Goal: Task Accomplishment & Management: Complete application form

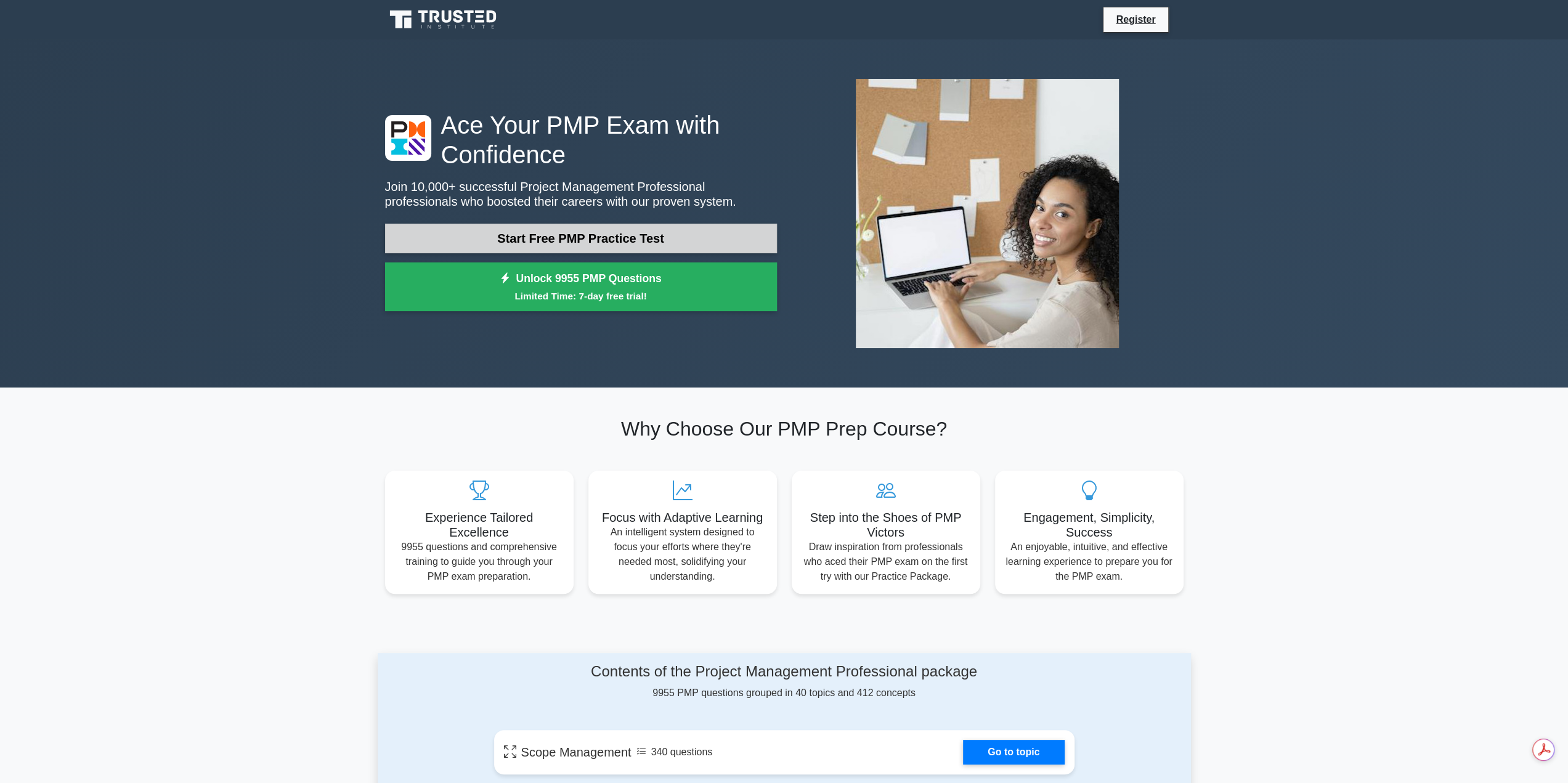
click at [597, 238] on link "Start Free PMP Practice Test" at bounding box center [581, 238] width 392 height 29
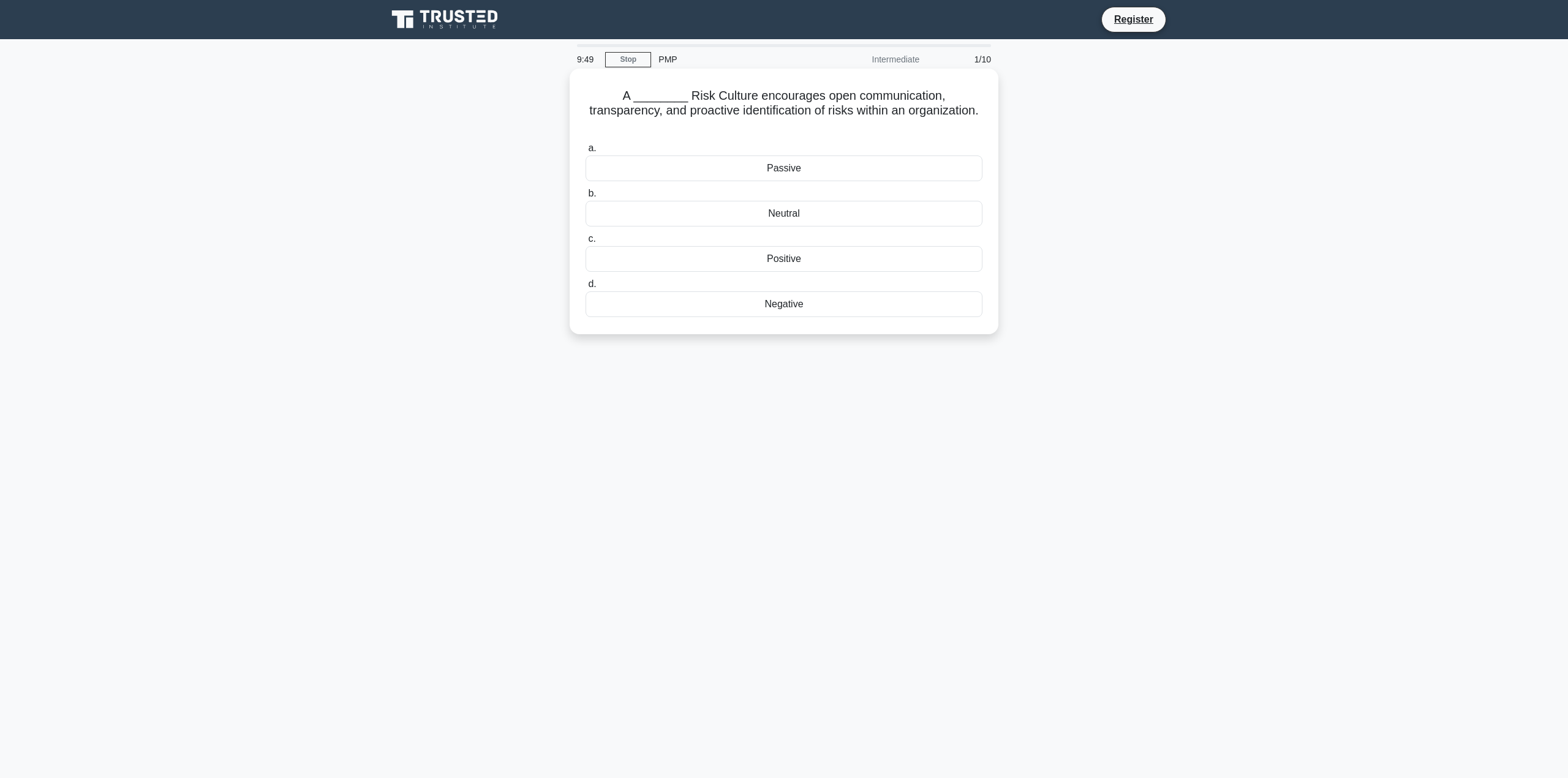
click at [792, 292] on div "Negative" at bounding box center [784, 304] width 397 height 26
click at [585, 287] on input "d. Negative" at bounding box center [585, 284] width 0 height 8
click at [797, 302] on div "3.75 days" at bounding box center [784, 304] width 397 height 26
click at [585, 289] on input "d. 3.75 days" at bounding box center [585, 284] width 0 height 8
click at [796, 305] on div "Risk Report" at bounding box center [784, 304] width 397 height 26
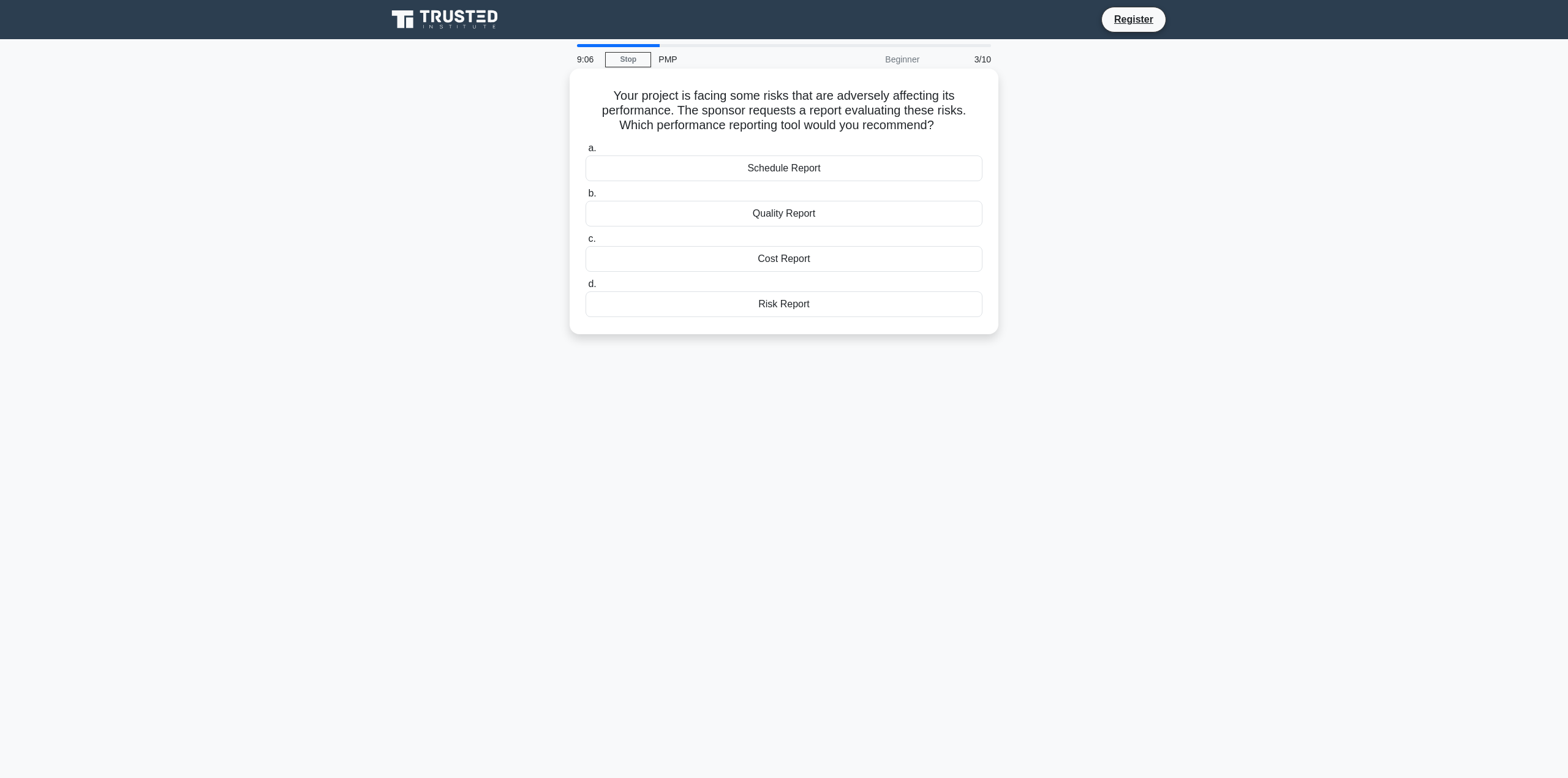
click at [585, 289] on input "d. Risk Report" at bounding box center [585, 284] width 0 height 8
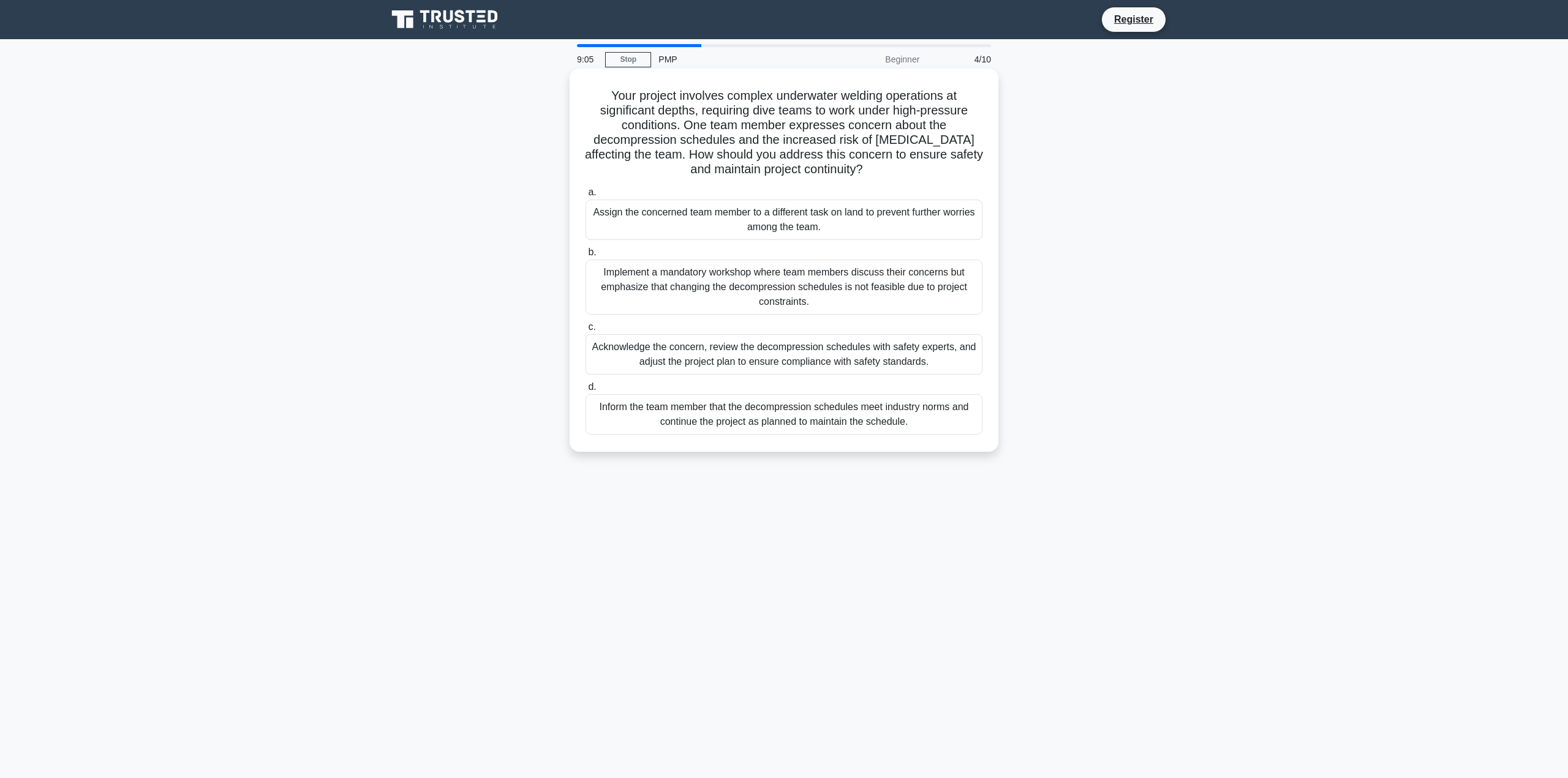
click at [656, 291] on div "Implement a mandatory workshop where team members discuss their concerns but em…" at bounding box center [784, 287] width 397 height 55
click at [585, 257] on input "b. Implement a mandatory workshop where team members discuss their concerns but…" at bounding box center [585, 253] width 0 height 8
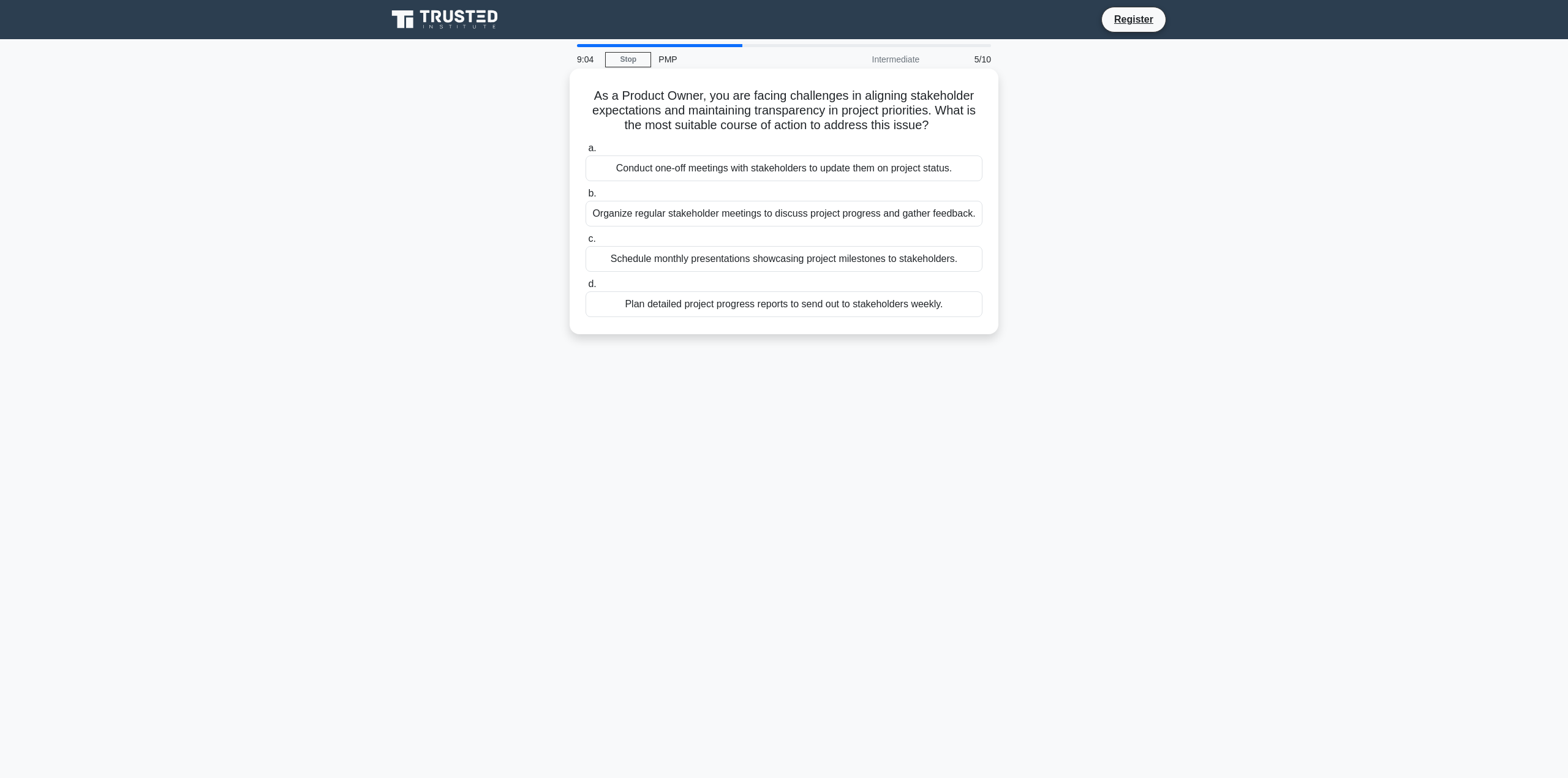
click at [842, 269] on div "Schedule monthly presentations showcasing project milestones to stakeholders." at bounding box center [784, 258] width 397 height 26
click at [585, 243] on input "c. Schedule monthly presentations showcasing project milestones to stakeholders." at bounding box center [585, 239] width 0 height 8
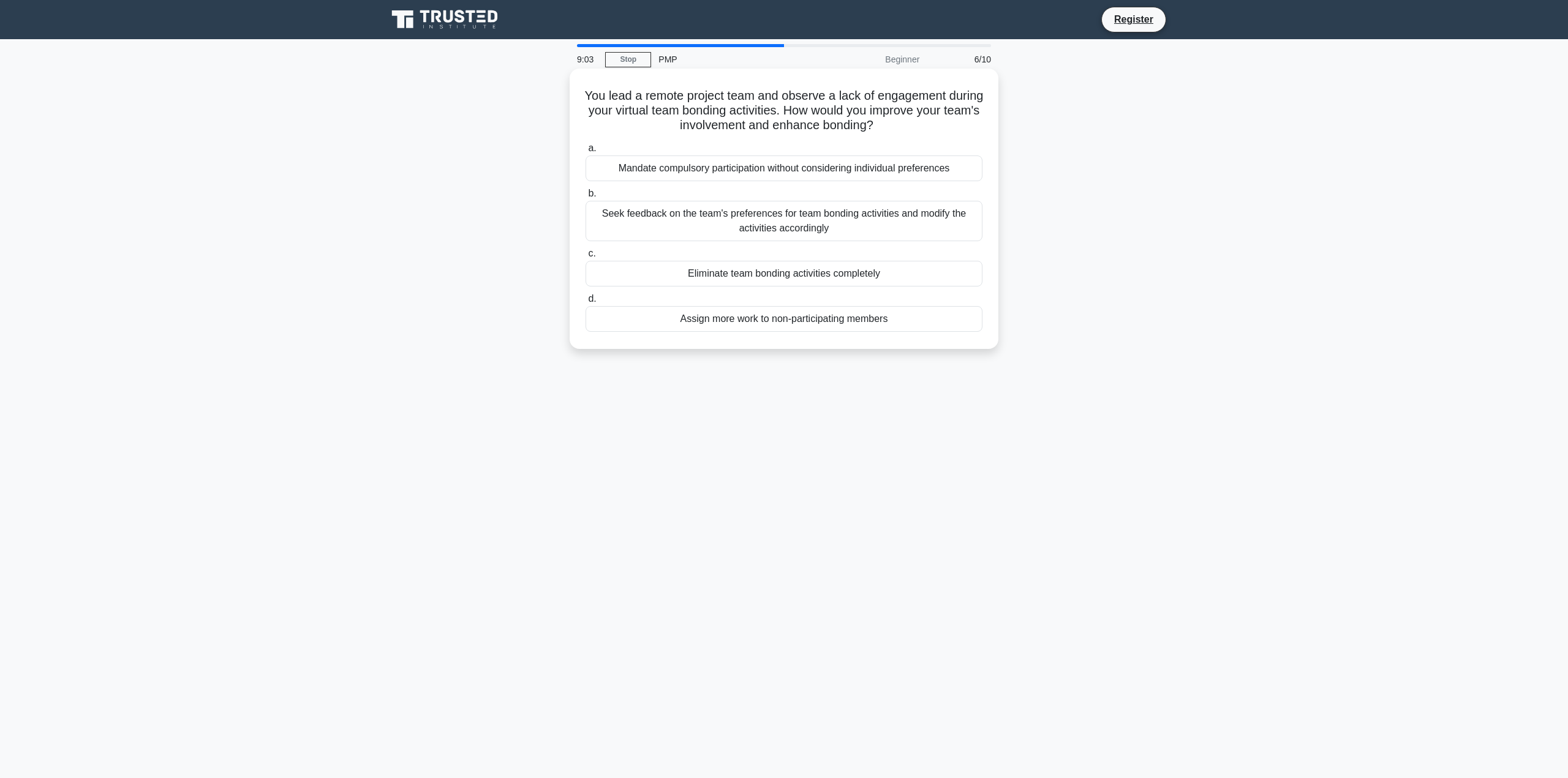
click at [758, 220] on div "Seek feedback on the team's preferences for team bonding activities and modify …" at bounding box center [784, 221] width 397 height 40
click at [585, 198] on input "b. Seek feedback on the team's preferences for team bonding activities and modi…" at bounding box center [585, 194] width 0 height 8
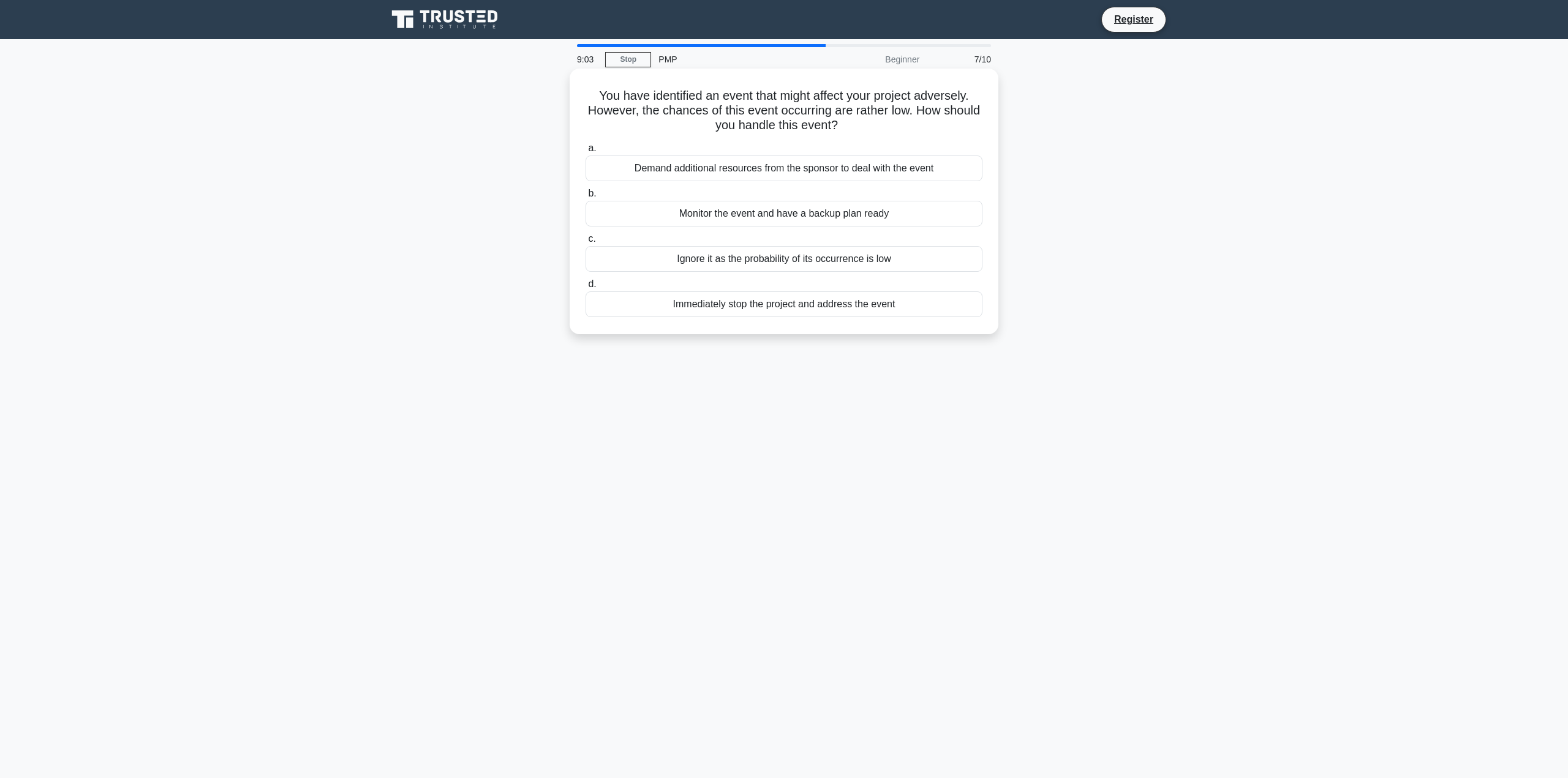
click at [749, 163] on div "Demand additional resources from the sponsor to deal with the event" at bounding box center [784, 168] width 397 height 26
click at [585, 153] on input "a. Demand additional resources from the sponsor to deal with the event" at bounding box center [585, 148] width 0 height 8
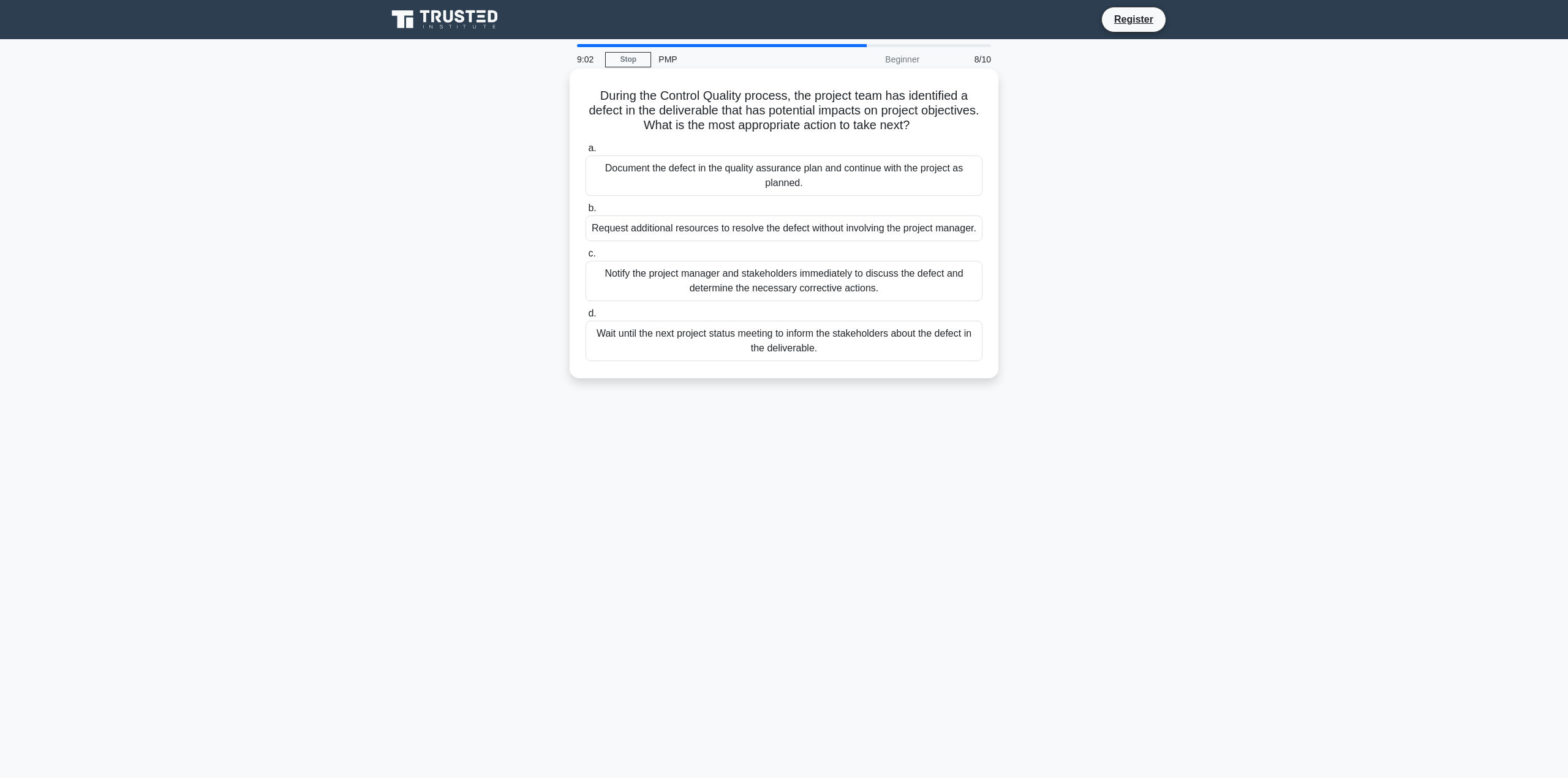
drag, startPoint x: 773, startPoint y: 278, endPoint x: 776, endPoint y: 285, distance: 7.6
click at [773, 283] on div "Notify the project manager and stakeholders immediately to discuss the defect a…" at bounding box center [784, 281] width 397 height 40
click at [846, 301] on div "a. Document the defect in the quality assurance plan and continue with the proj…" at bounding box center [784, 251] width 412 height 225
click at [867, 288] on div "Notify the project manager and stakeholders immediately to discuss the defect a…" at bounding box center [784, 281] width 397 height 40
click at [585, 258] on input "c. Notify the project manager and stakeholders immediately to discuss the defec…" at bounding box center [585, 254] width 0 height 8
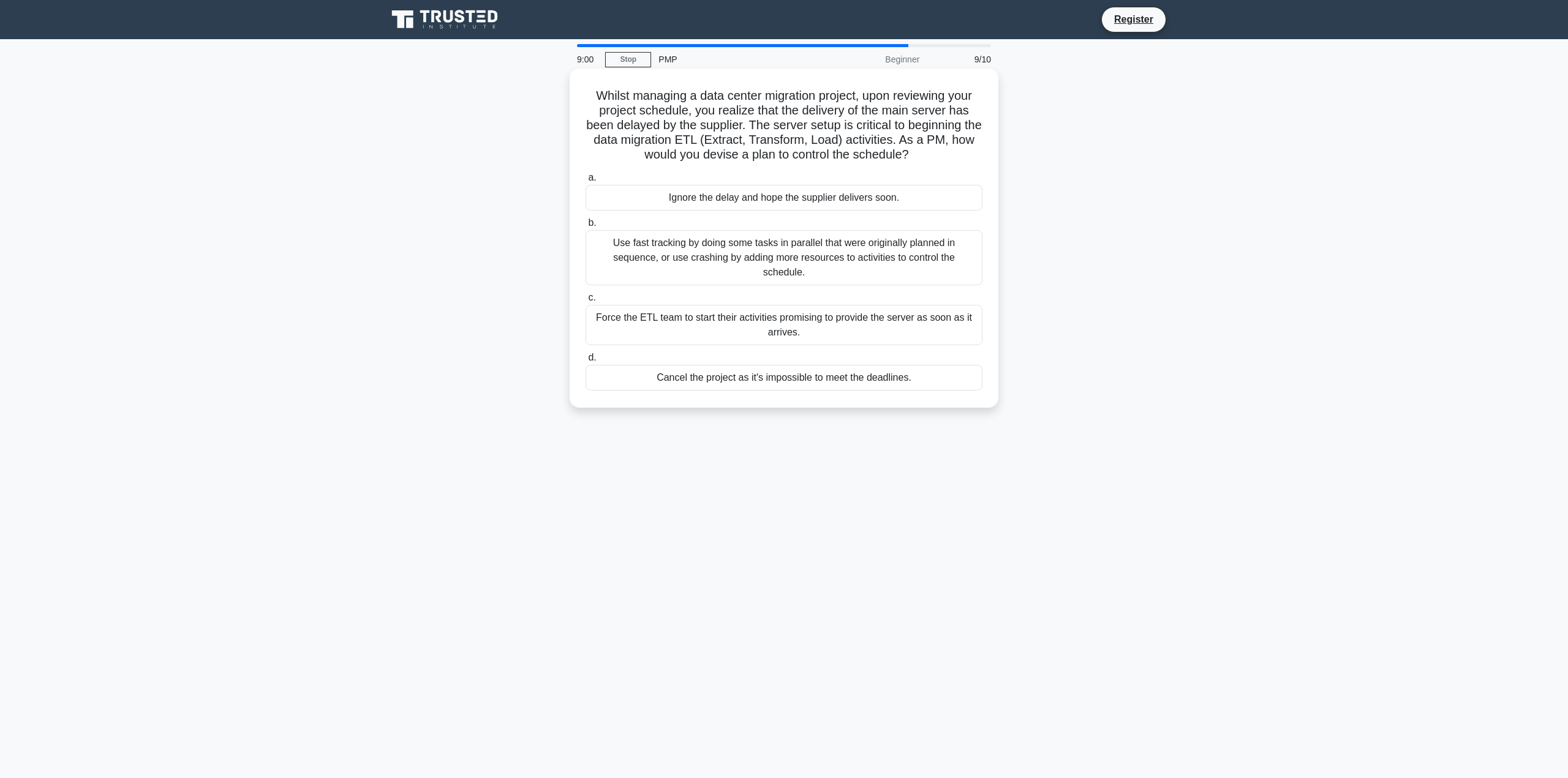
click at [852, 305] on div "Force the ETL team to start their activities promising to provide the server as…" at bounding box center [784, 325] width 397 height 40
click at [585, 299] on input "c. Force the ETL team to start their activities promising to provide the server…" at bounding box center [585, 299] width 0 height 8
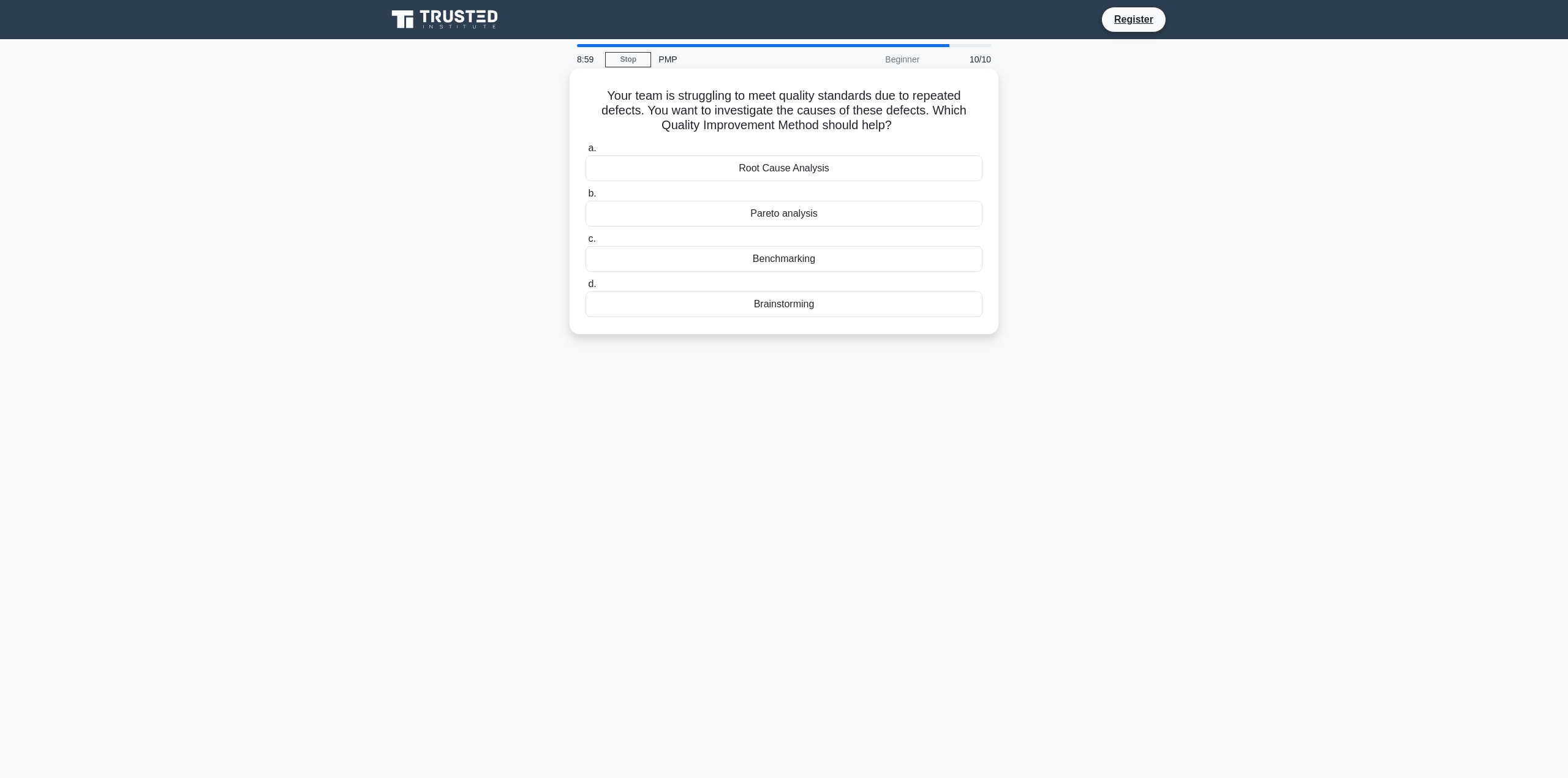
click at [834, 204] on div "Pareto analysis" at bounding box center [784, 213] width 397 height 26
click at [585, 198] on input "b. Pareto analysis" at bounding box center [585, 194] width 0 height 8
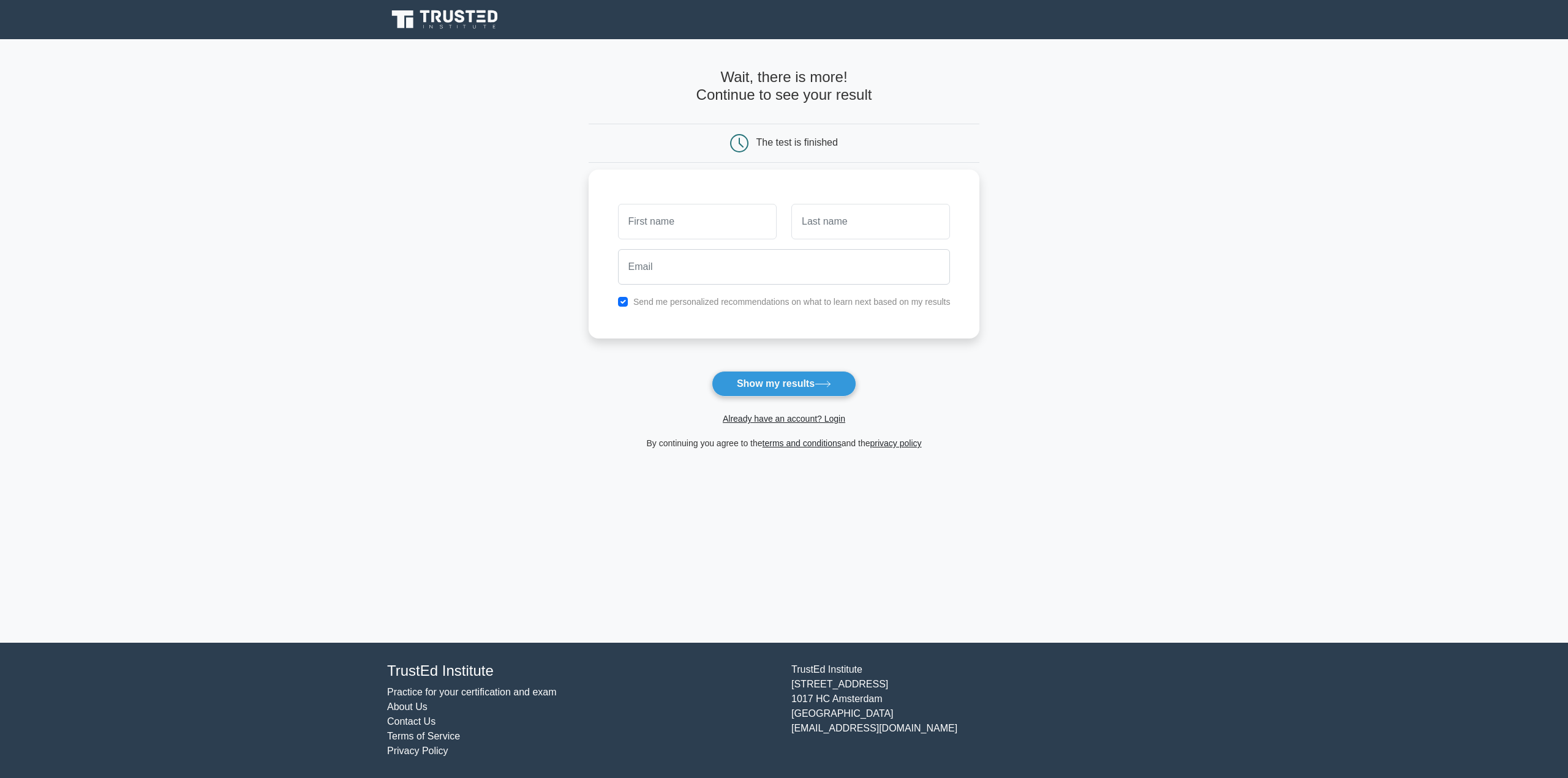
click at [687, 225] on input "text" at bounding box center [697, 222] width 158 height 36
type input "vipin"
type input "tak"
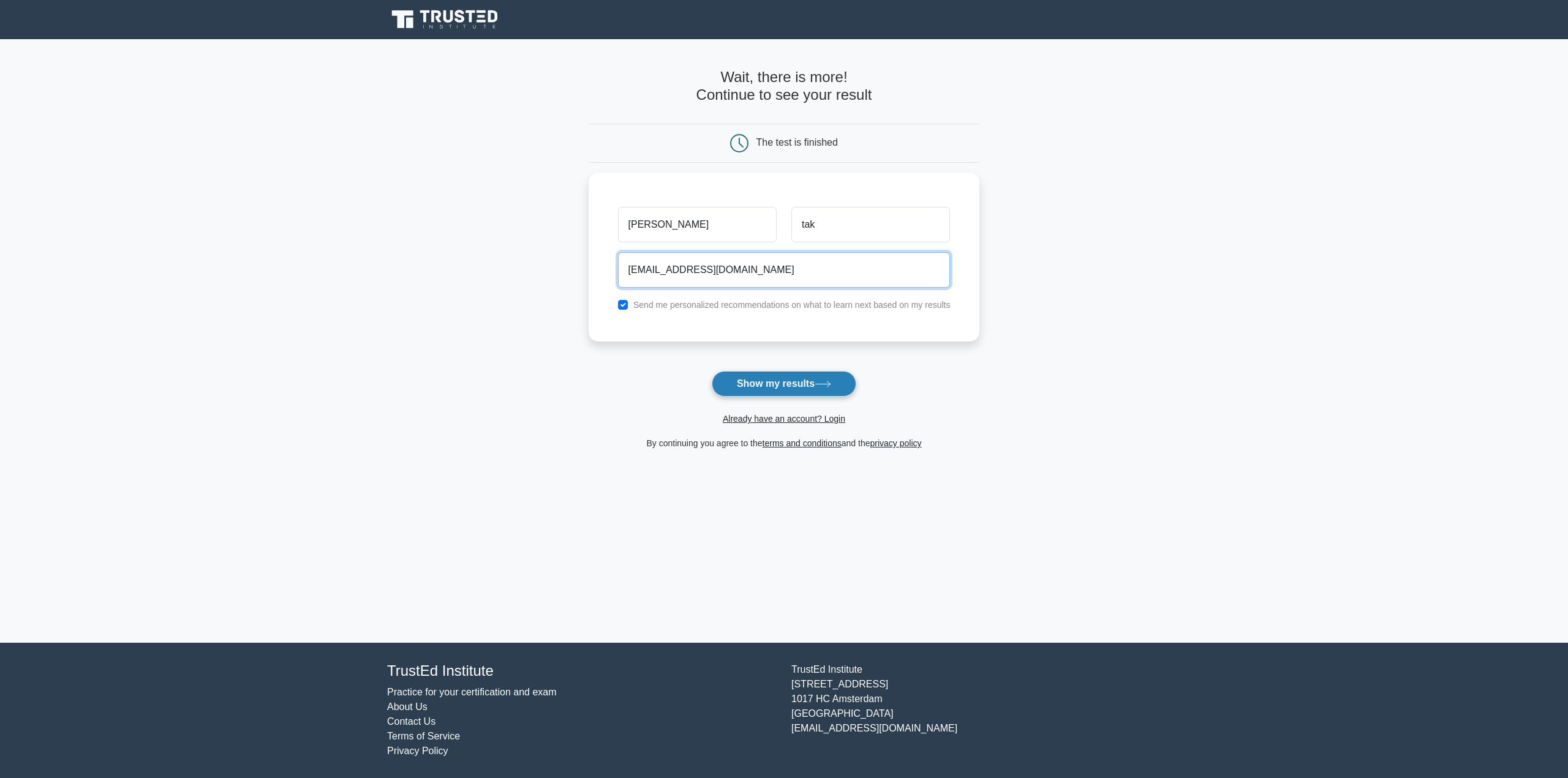
type input "minoritymax@gmail.com"
click at [818, 380] on button "Show my results" at bounding box center [783, 384] width 144 height 26
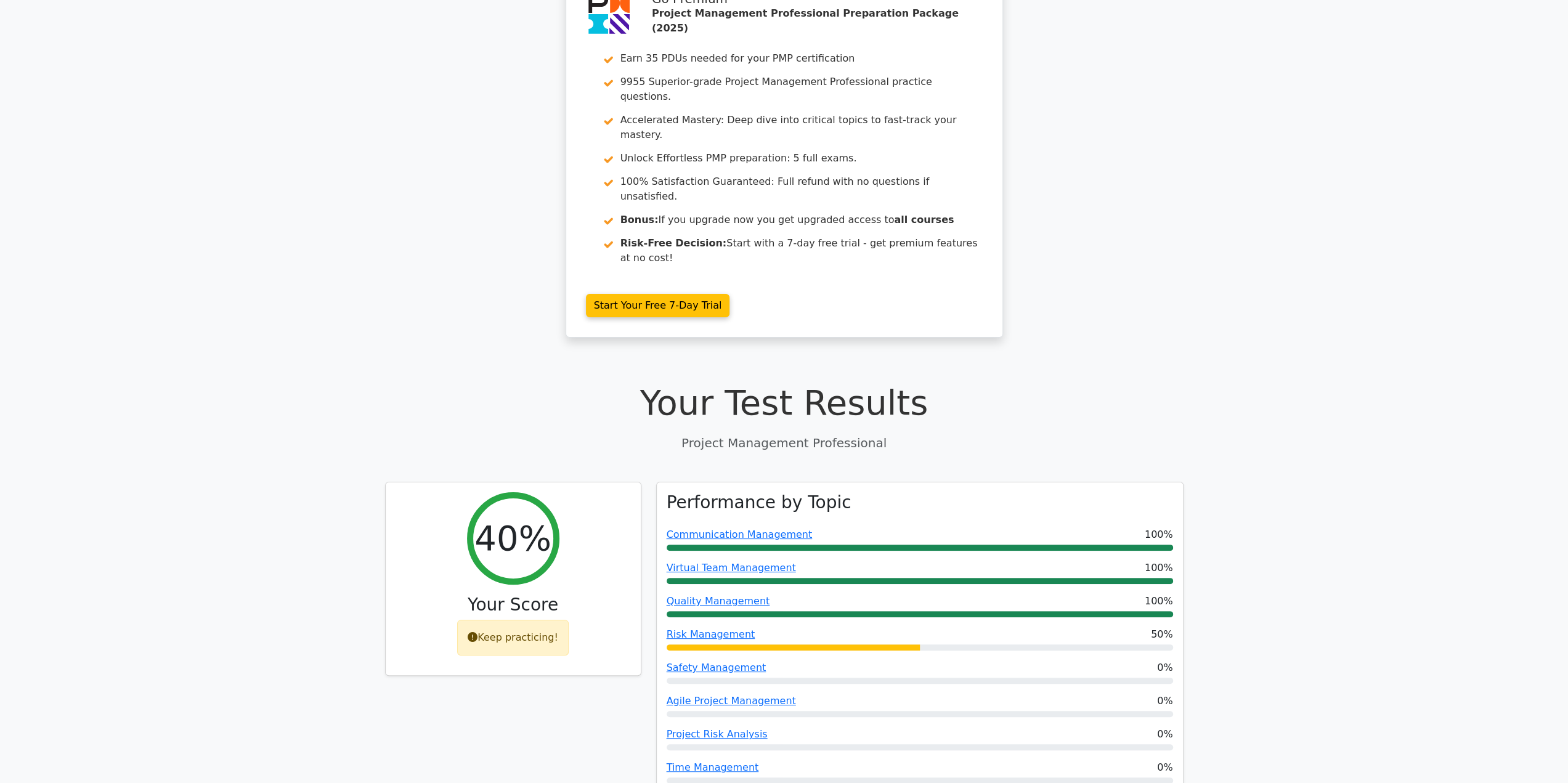
scroll to position [185, 0]
